Goal: Task Accomplishment & Management: Manage account settings

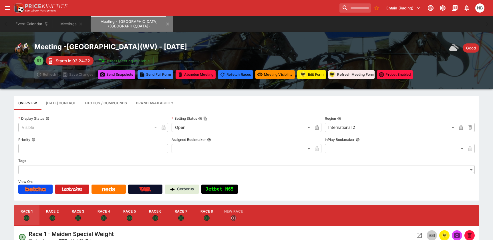
click at [163, 22] on button "Meeting - [GEOGRAPHIC_DATA] ([GEOGRAPHIC_DATA])" at bounding box center [132, 24] width 82 height 16
click at [162, 22] on button "Meeting - [GEOGRAPHIC_DATA] ([GEOGRAPHIC_DATA])" at bounding box center [132, 24] width 82 height 16
click at [165, 24] on icon "Meeting - Mountaineer Park (USA)" at bounding box center [167, 24] width 5 height 5
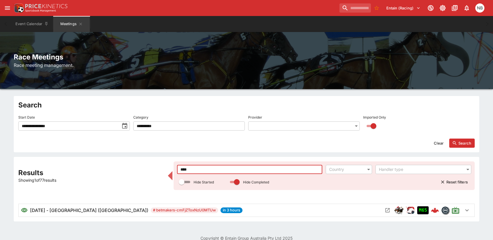
drag, startPoint x: 215, startPoint y: 166, endPoint x: 107, endPoint y: 136, distance: 112.4
click at [109, 136] on div "**********" at bounding box center [246, 159] width 493 height 126
click at [388, 211] on icon "Open Meeting" at bounding box center [388, 211] width 6 height 6
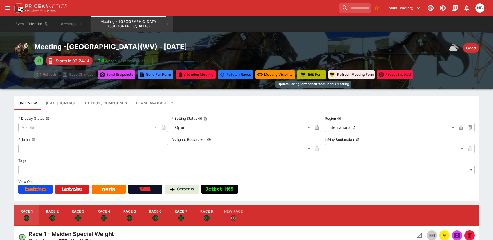
click at [323, 75] on button "Edit Form" at bounding box center [311, 74] width 29 height 9
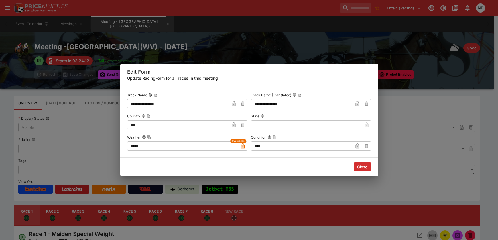
click at [362, 167] on button "Close" at bounding box center [361, 167] width 17 height 9
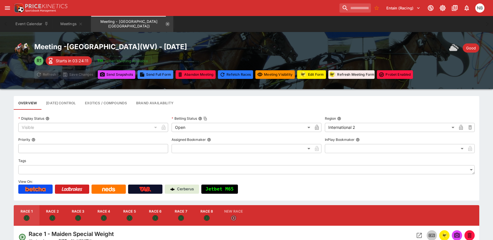
click at [165, 23] on icon "Meeting - Mountaineer Park (USA)" at bounding box center [167, 24] width 5 height 5
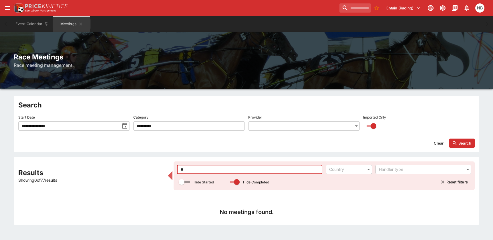
type input "*"
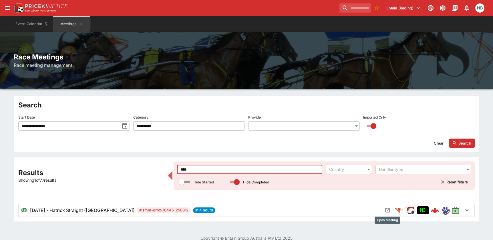
type input "****"
click at [389, 210] on icon "Open Meeting" at bounding box center [388, 211] width 4 height 4
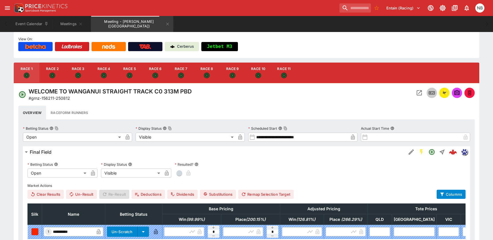
scroll to position [143, 0]
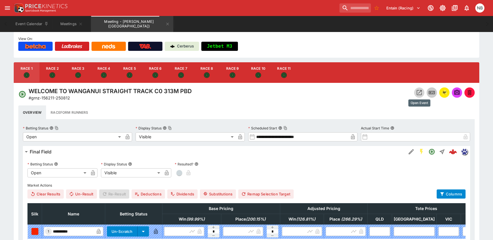
click at [420, 91] on icon "Open Event" at bounding box center [419, 92] width 7 height 7
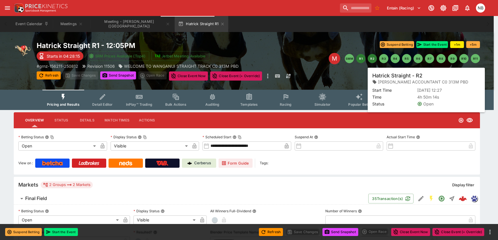
click at [373, 59] on button "R2" at bounding box center [371, 58] width 9 height 9
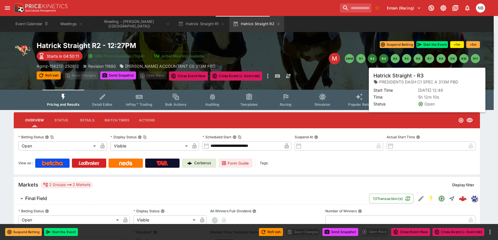
click at [384, 57] on button "R3" at bounding box center [383, 58] width 9 height 9
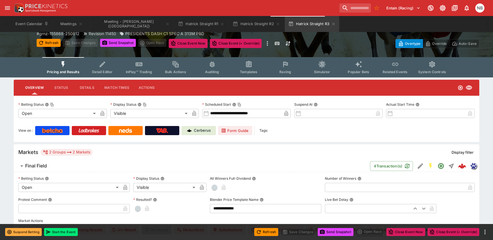
scroll to position [86, 0]
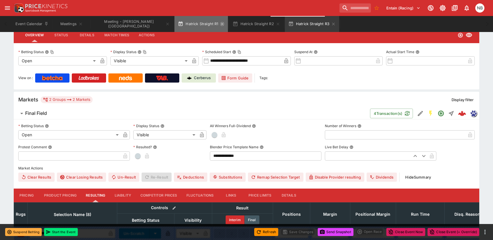
click at [221, 23] on icon "button" at bounding box center [222, 24] width 3 height 3
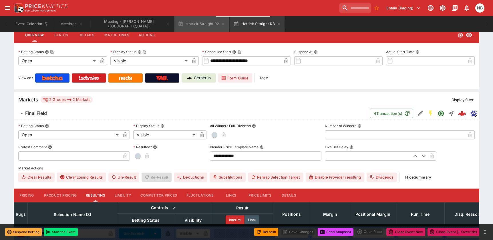
click at [221, 23] on icon "button" at bounding box center [223, 24] width 5 height 5
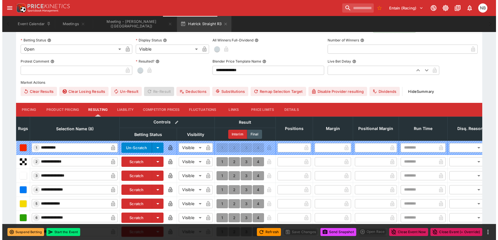
scroll to position [233, 0]
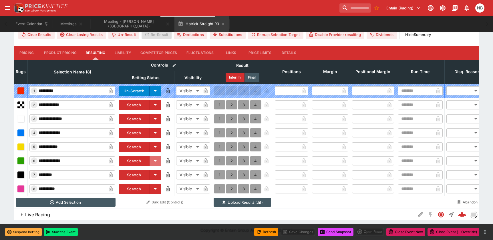
click at [155, 158] on icon "button" at bounding box center [155, 161] width 7 height 7
click at [131, 169] on li "Scratch" at bounding box center [138, 173] width 39 height 9
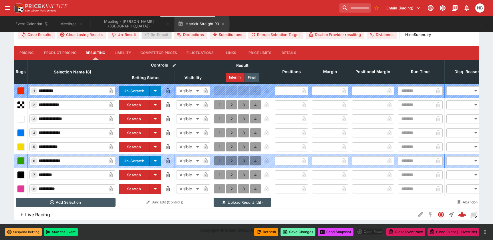
click at [299, 230] on button "Save Changes" at bounding box center [298, 232] width 35 height 8
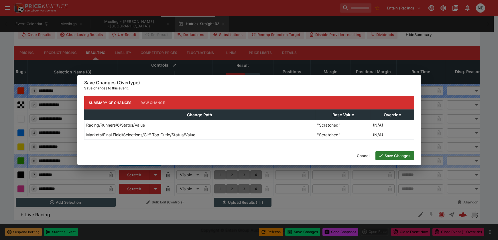
click at [394, 154] on button "Save Changes" at bounding box center [394, 155] width 39 height 9
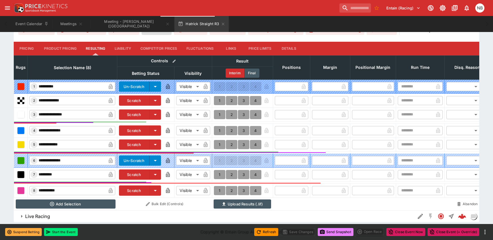
click at [341, 232] on button "Send Snapshot" at bounding box center [336, 232] width 36 height 8
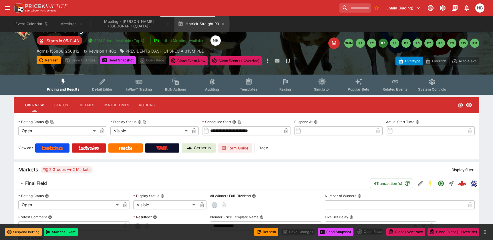
scroll to position [0, 0]
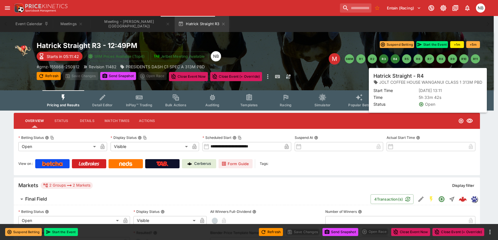
click at [398, 59] on button "R4" at bounding box center [394, 58] width 9 height 9
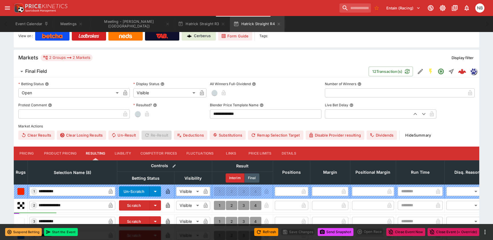
scroll to position [229, 0]
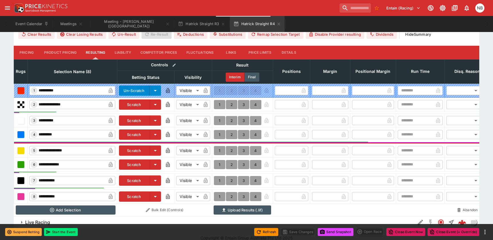
click at [284, 55] on button "Details" at bounding box center [289, 53] width 26 height 14
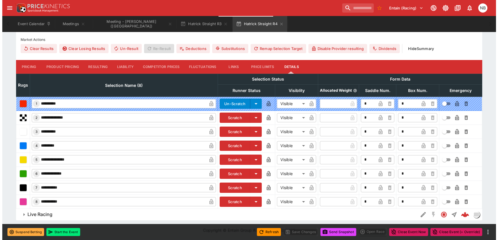
scroll to position [215, 0]
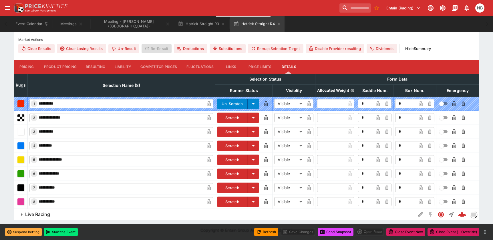
click at [230, 144] on button "Scratch" at bounding box center [232, 146] width 31 height 10
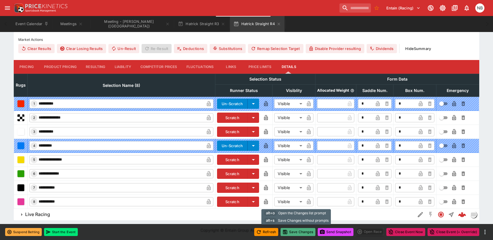
click at [296, 230] on button "Save Changes" at bounding box center [298, 232] width 35 height 8
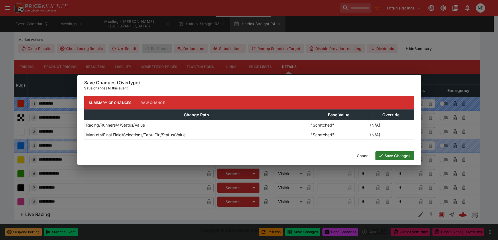
click at [388, 153] on button "Save Changes" at bounding box center [394, 155] width 39 height 9
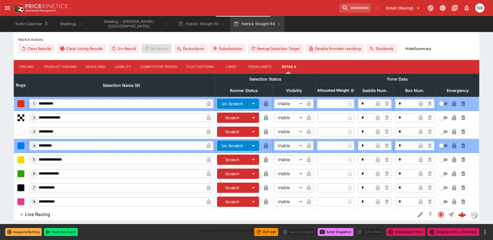
click at [339, 231] on button "Send Snapshot" at bounding box center [336, 232] width 36 height 8
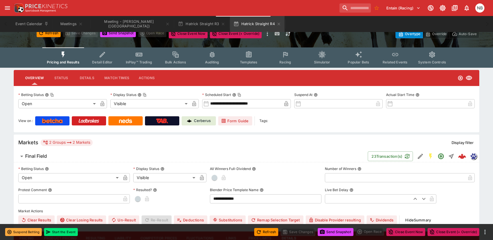
scroll to position [0, 0]
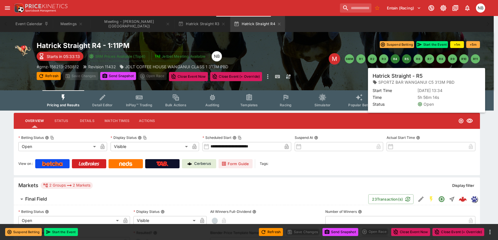
click at [409, 57] on button "R5" at bounding box center [406, 58] width 9 height 9
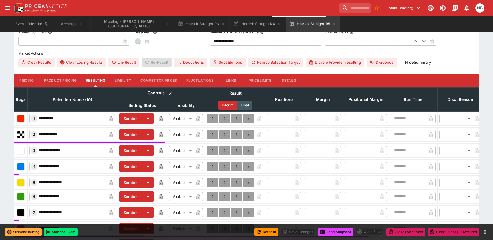
scroll to position [201, 0]
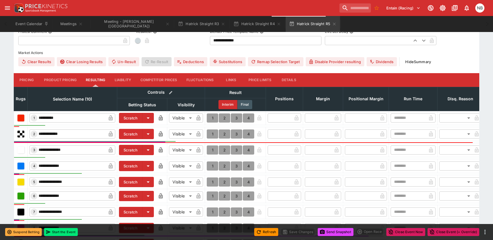
click at [286, 82] on button "Details" at bounding box center [289, 80] width 26 height 14
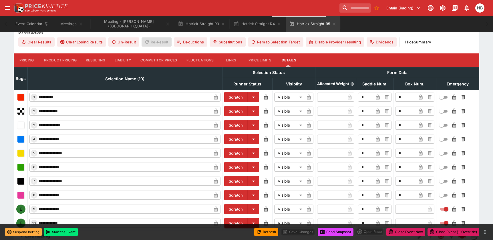
scroll to position [243, 0]
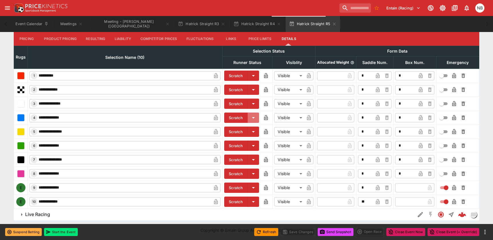
click at [254, 116] on icon "button" at bounding box center [253, 117] width 7 height 7
click at [247, 129] on li "Scratch" at bounding box center [244, 129] width 39 height 9
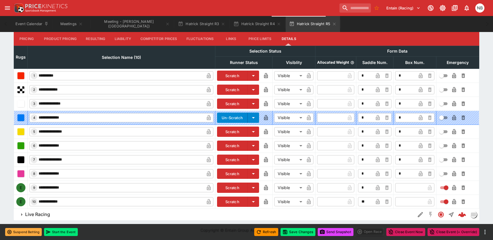
click at [254, 205] on icon "button" at bounding box center [253, 202] width 7 height 7
click at [244, 180] on li "Scratch" at bounding box center [237, 180] width 39 height 9
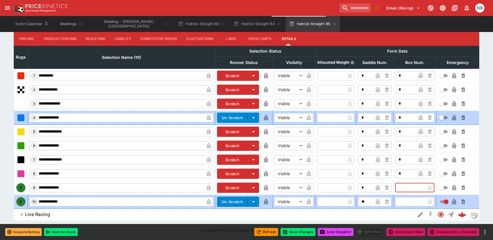
click at [400, 188] on input "text" at bounding box center [411, 187] width 30 height 9
type input "*"
click at [421, 189] on icon "button" at bounding box center [421, 187] width 4 height 5
click at [454, 187] on icon "button" at bounding box center [454, 187] width 4 height 5
click at [291, 232] on button "Save Changes" at bounding box center [298, 232] width 35 height 8
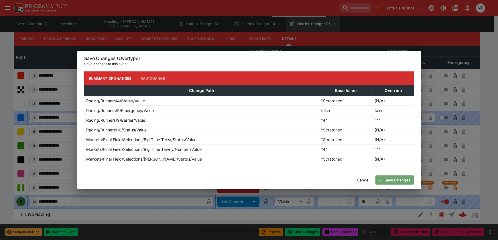
click at [406, 177] on button "Save Changes" at bounding box center [394, 180] width 39 height 9
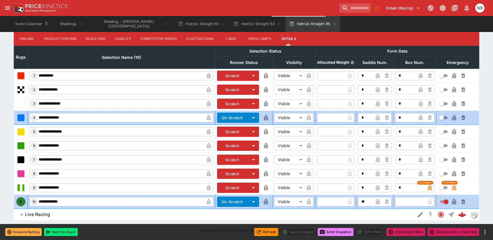
click at [329, 231] on button "Send Snapshot" at bounding box center [336, 232] width 36 height 8
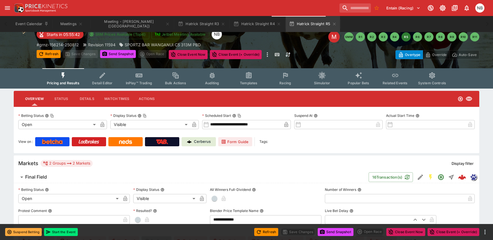
scroll to position [0, 0]
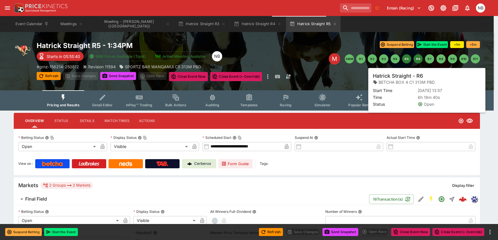
click at [419, 61] on button "R6" at bounding box center [417, 58] width 9 height 9
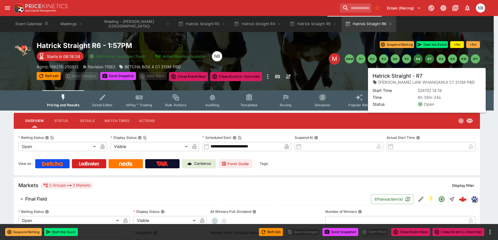
click at [429, 58] on button "R7" at bounding box center [429, 58] width 9 height 9
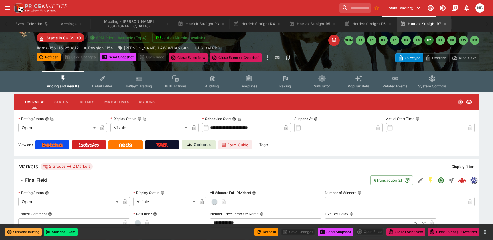
scroll to position [29, 0]
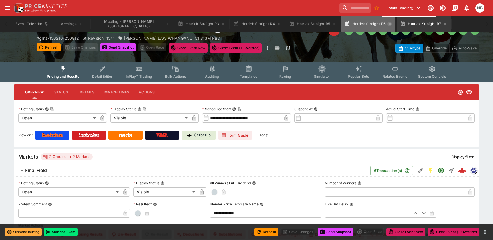
click at [388, 25] on icon "button" at bounding box center [390, 24] width 5 height 5
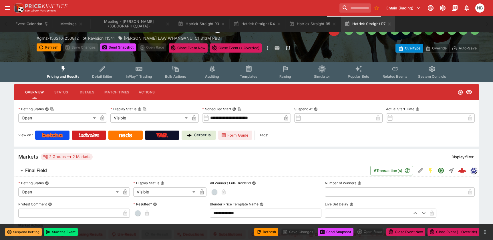
click at [388, 25] on icon "button" at bounding box center [390, 24] width 5 height 5
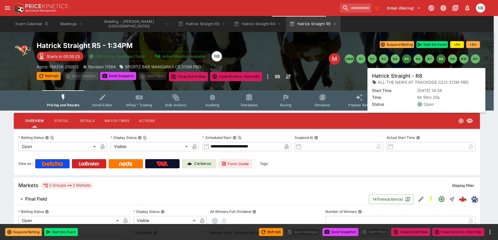
click at [439, 61] on button "R8" at bounding box center [440, 58] width 9 height 9
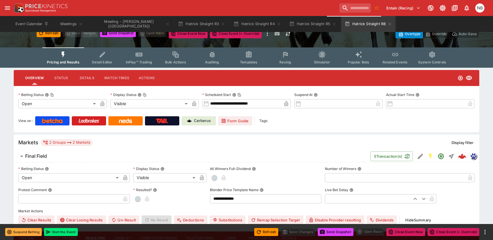
scroll to position [143, 0]
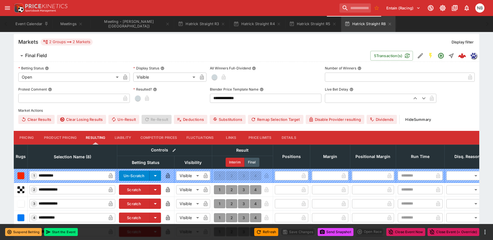
click at [286, 134] on button "Details" at bounding box center [289, 138] width 26 height 14
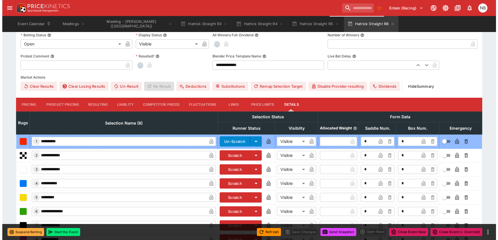
scroll to position [214, 0]
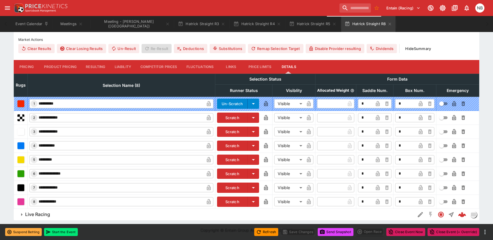
click at [231, 159] on button "Scratch" at bounding box center [232, 160] width 31 height 10
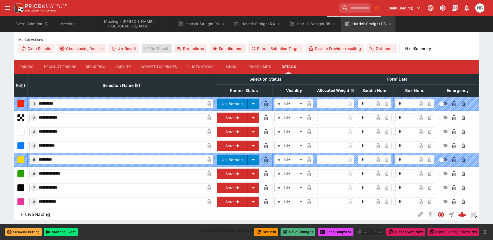
click at [304, 230] on button "Save Changes" at bounding box center [298, 232] width 35 height 8
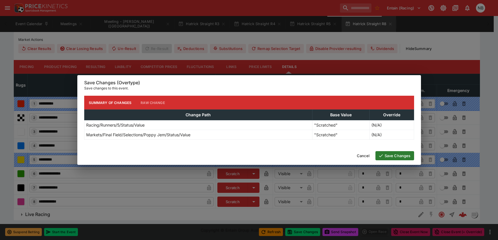
click at [404, 157] on button "Save Changes" at bounding box center [394, 155] width 39 height 9
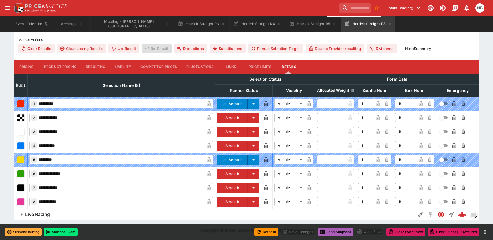
click at [336, 230] on button "Send Snapshot" at bounding box center [336, 232] width 36 height 8
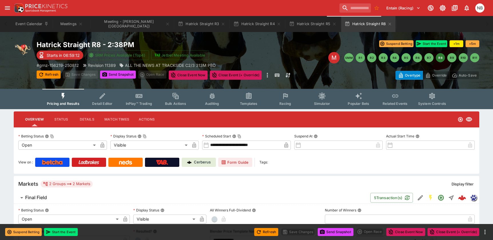
scroll to position [0, 0]
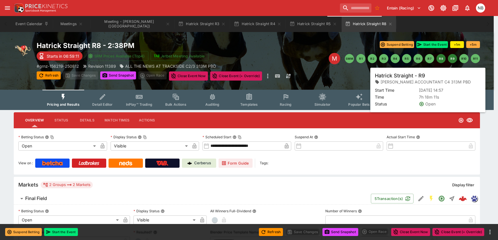
click at [452, 56] on button "R9" at bounding box center [452, 58] width 9 height 9
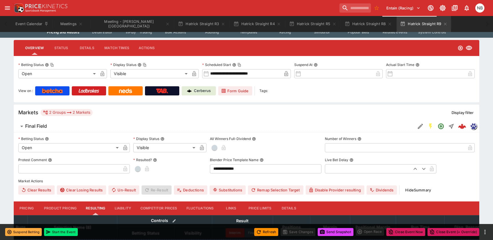
scroll to position [172, 0]
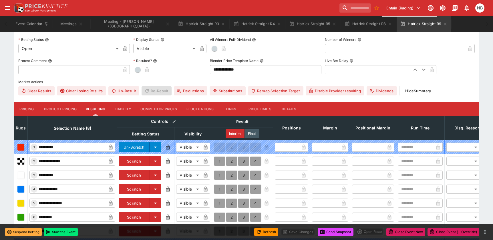
click at [290, 110] on button "Details" at bounding box center [289, 109] width 26 height 14
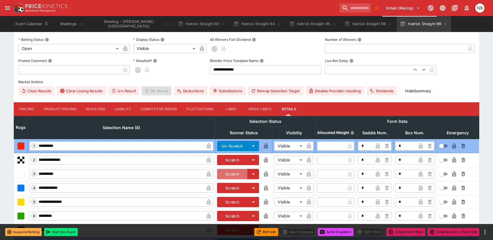
click at [230, 174] on button "Scratch" at bounding box center [232, 174] width 31 height 10
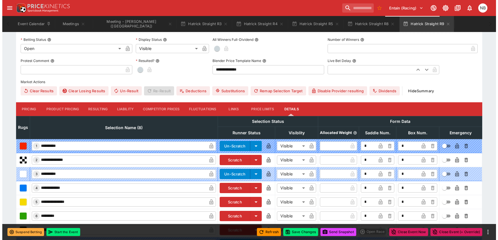
scroll to position [214, 0]
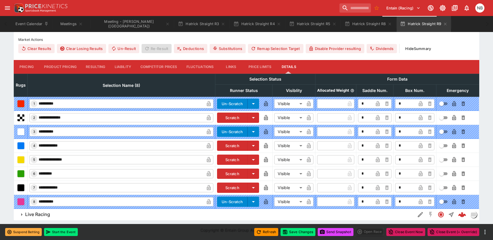
click at [231, 174] on button "Scratch" at bounding box center [232, 174] width 31 height 10
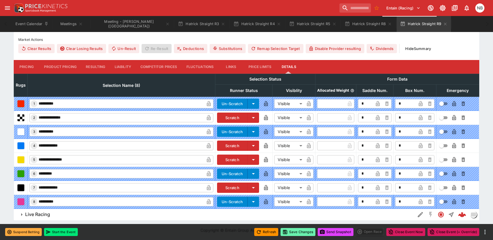
click at [298, 231] on button "Save Changes" at bounding box center [298, 232] width 35 height 8
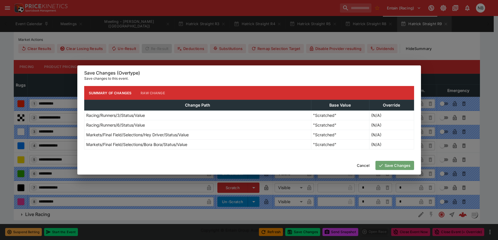
click at [401, 167] on button "Save Changes" at bounding box center [394, 165] width 39 height 9
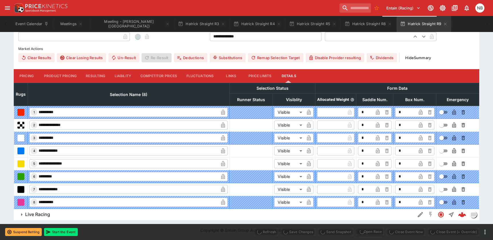
type input "*"
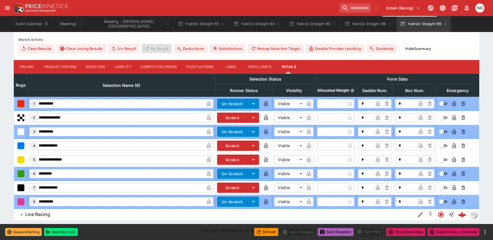
click at [330, 229] on button "Send Snapshot" at bounding box center [336, 232] width 36 height 8
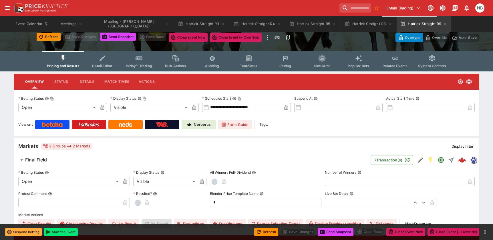
scroll to position [0, 0]
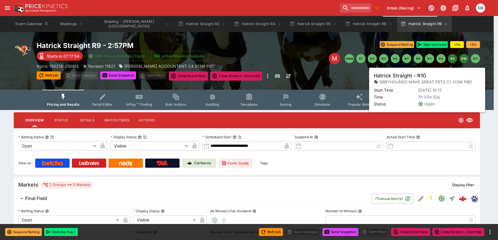
click at [462, 58] on button "R10" at bounding box center [463, 58] width 9 height 9
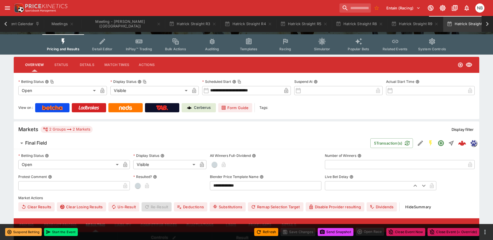
scroll to position [143, 0]
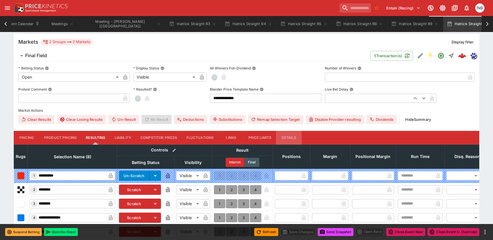
click at [289, 136] on button "Details" at bounding box center [289, 138] width 26 height 14
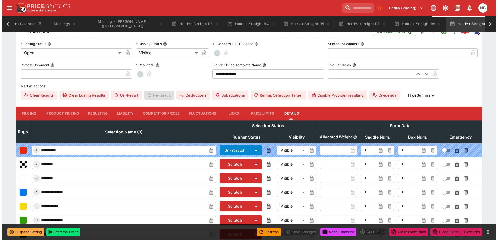
scroll to position [215, 0]
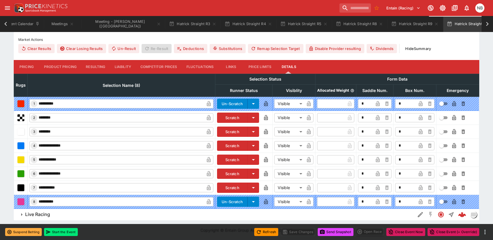
click at [238, 157] on button "Scratch" at bounding box center [232, 160] width 31 height 10
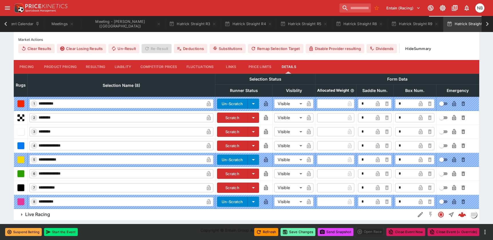
click at [300, 232] on button "Save Changes" at bounding box center [298, 232] width 35 height 8
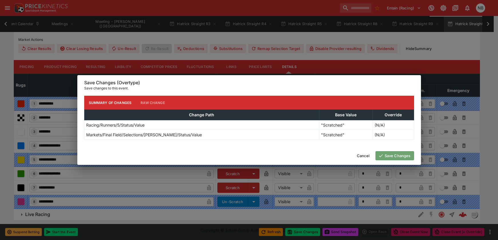
click at [397, 155] on button "Save Changes" at bounding box center [394, 155] width 39 height 9
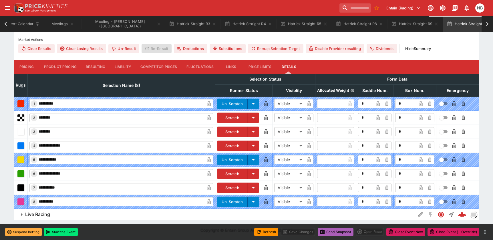
click at [343, 231] on button "Send Snapshot" at bounding box center [336, 232] width 36 height 8
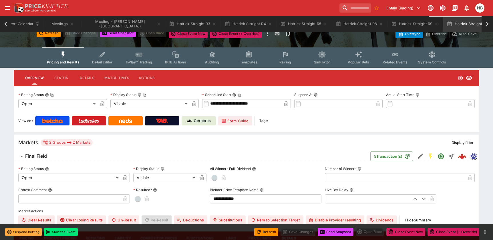
scroll to position [0, 0]
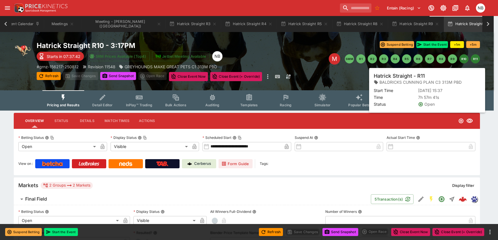
click at [475, 56] on button "R11" at bounding box center [475, 58] width 9 height 9
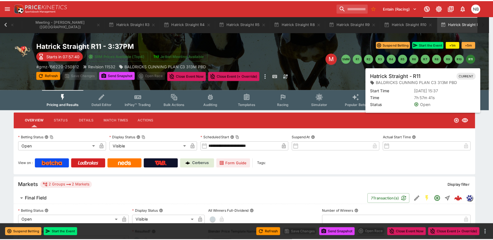
scroll to position [0, 65]
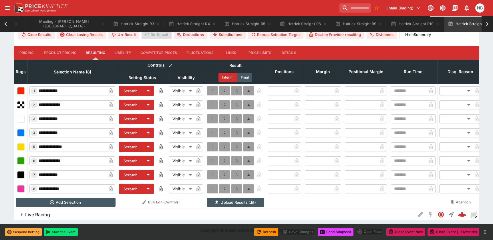
click at [291, 50] on button "Details" at bounding box center [289, 53] width 26 height 14
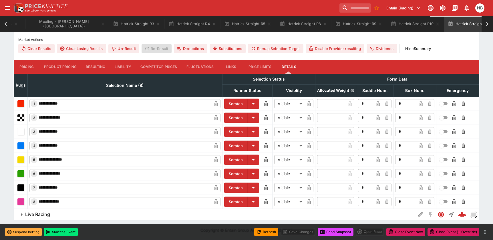
scroll to position [215, 0]
click at [235, 187] on button "Scratch" at bounding box center [235, 188] width 23 height 10
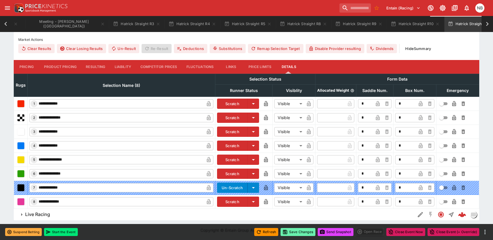
click at [305, 232] on button "Save Changes" at bounding box center [298, 232] width 35 height 8
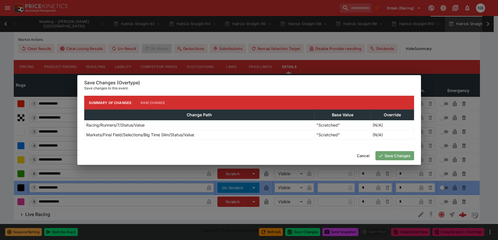
click at [396, 154] on button "Save Changes" at bounding box center [394, 155] width 39 height 9
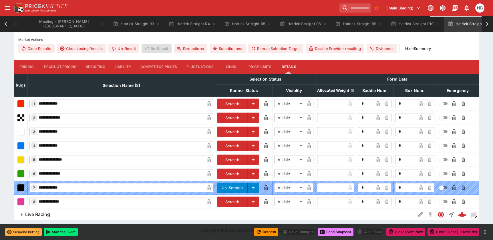
click at [338, 230] on button "Send Snapshot" at bounding box center [336, 232] width 36 height 8
click at [157, 23] on icon "button" at bounding box center [158, 24] width 3 height 3
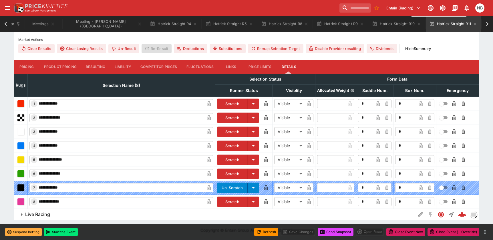
scroll to position [0, 14]
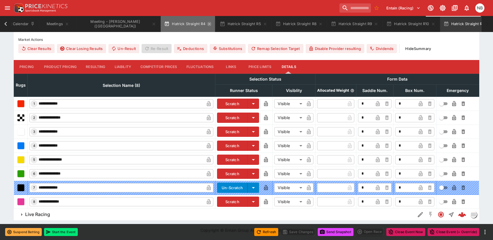
click at [207, 23] on icon "button" at bounding box center [209, 24] width 5 height 5
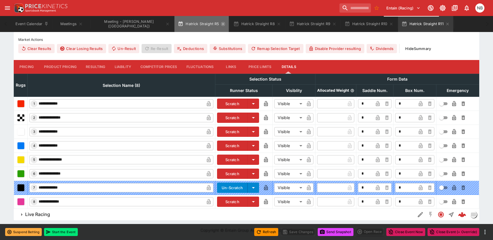
click at [222, 23] on icon "button" at bounding box center [223, 24] width 3 height 3
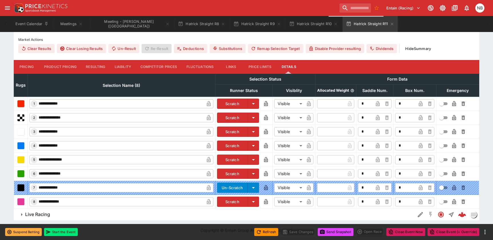
click at [221, 23] on icon "button" at bounding box center [223, 24] width 5 height 5
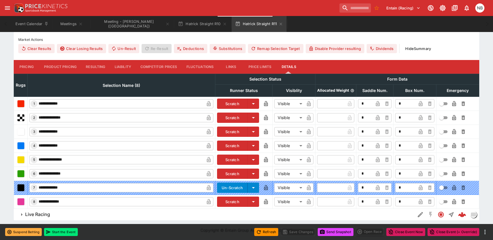
click at [208, 23] on button "Hatrick Straight R10" at bounding box center [203, 24] width 56 height 16
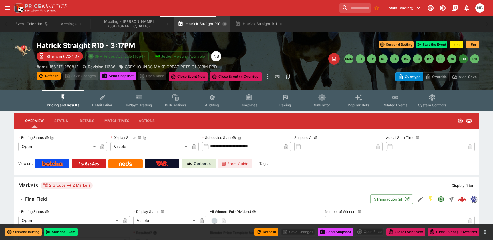
click at [223, 24] on icon "button" at bounding box center [225, 24] width 5 height 5
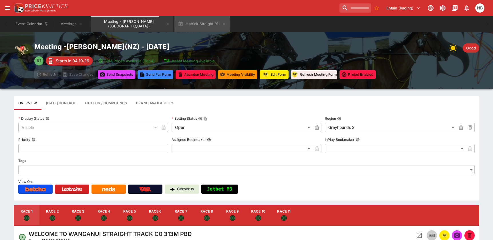
click at [222, 24] on icon "button" at bounding box center [224, 24] width 5 height 5
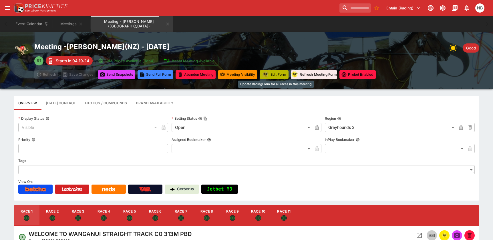
click at [280, 76] on button "Edit Form" at bounding box center [274, 74] width 29 height 9
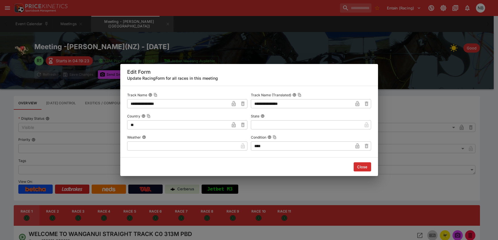
click at [220, 144] on input "text" at bounding box center [182, 146] width 111 height 9
click at [212, 146] on input "******" at bounding box center [182, 146] width 111 height 9
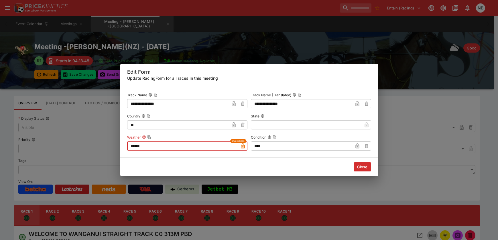
type input "******"
click at [359, 148] on icon "button" at bounding box center [357, 146] width 4 height 5
click at [361, 168] on button "Close" at bounding box center [361, 167] width 17 height 9
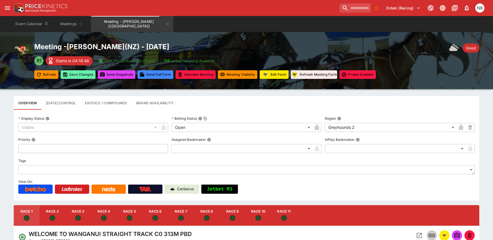
click at [81, 73] on button "Save Changes" at bounding box center [78, 74] width 35 height 9
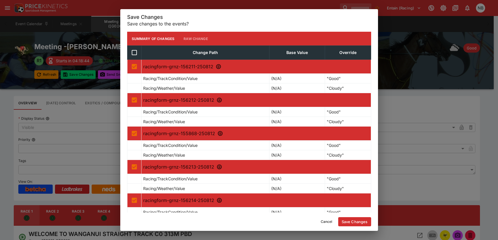
click at [348, 224] on button "Save Changes" at bounding box center [354, 222] width 33 height 9
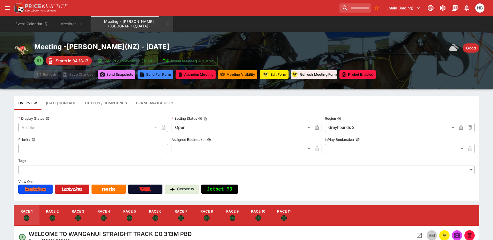
click at [125, 72] on button "Send Snapshot s" at bounding box center [116, 74] width 37 height 9
